Goal: Task Accomplishment & Management: Manage account settings

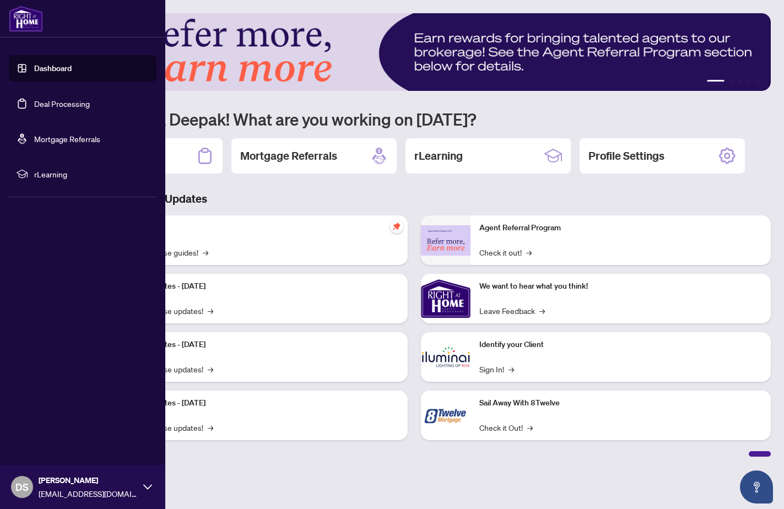
click at [34, 101] on link "Deal Processing" at bounding box center [62, 104] width 56 height 10
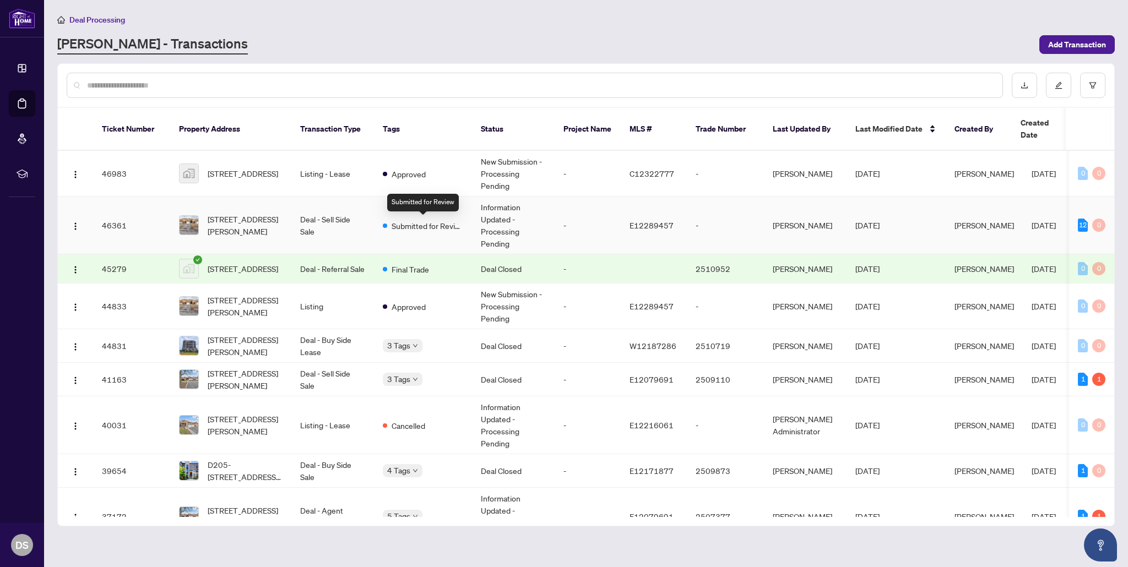
click at [458, 226] on span "Submitted for Review" at bounding box center [428, 226] width 72 height 12
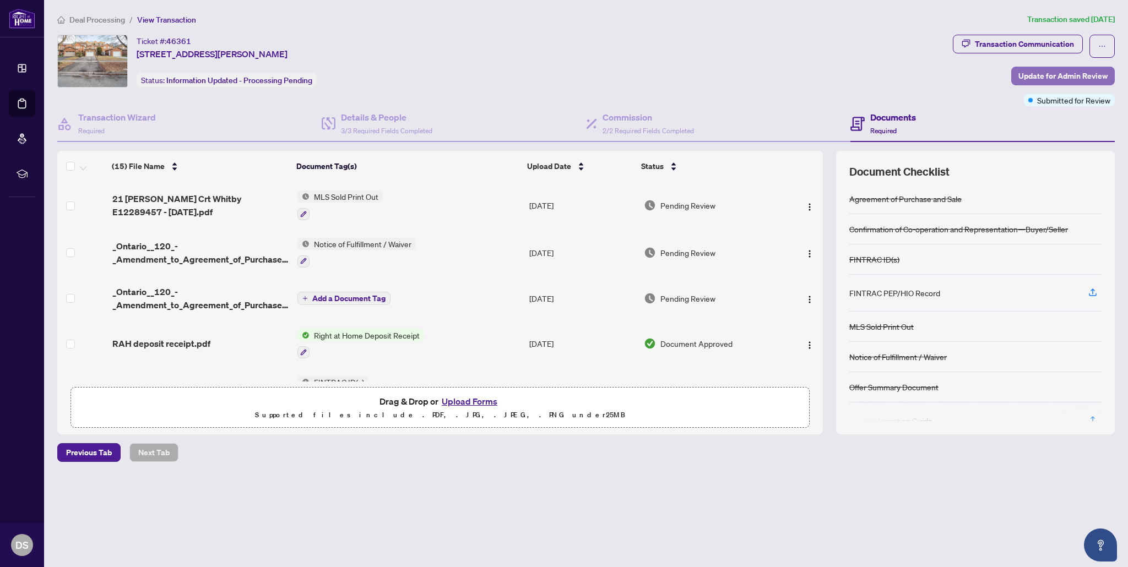
click at [783, 83] on span "Update for Admin Review" at bounding box center [1062, 76] width 89 height 18
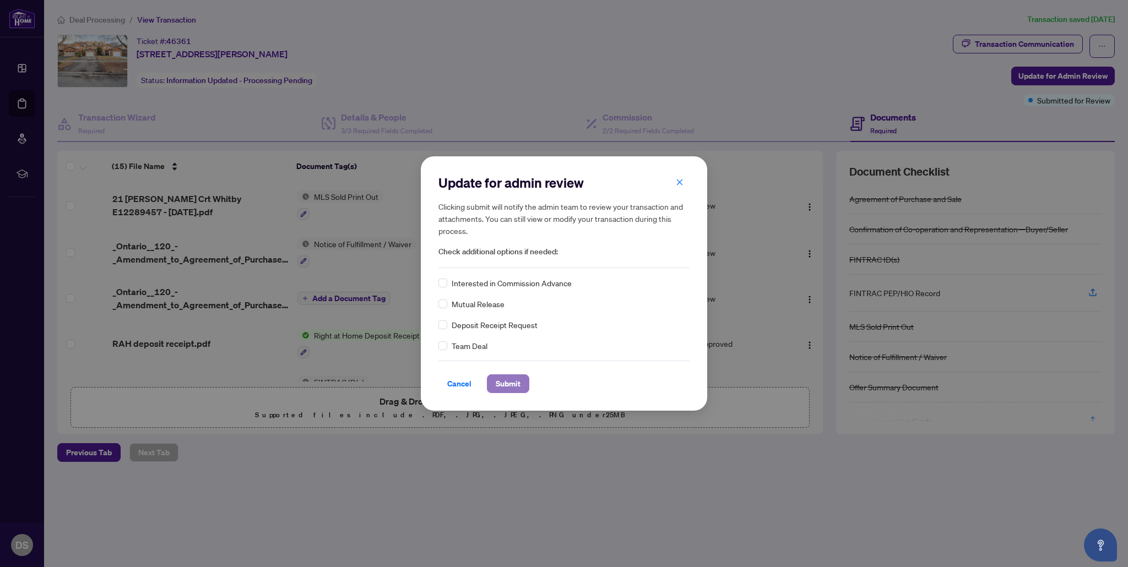
click at [502, 384] on span "Submit" at bounding box center [508, 384] width 25 height 18
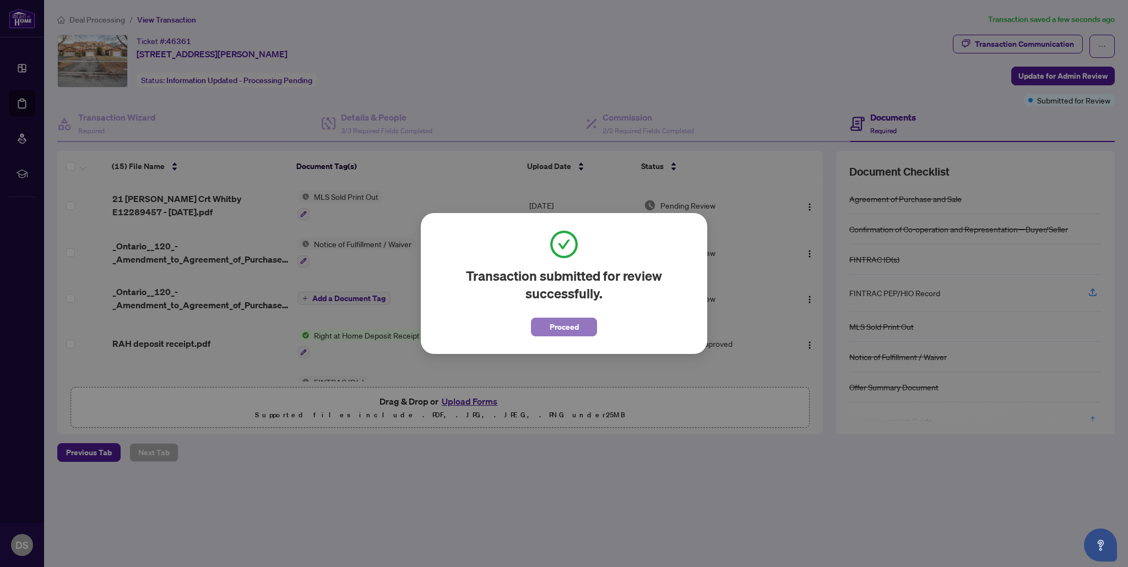
click at [570, 330] on span "Proceed" at bounding box center [564, 327] width 29 height 18
